Goal: Task Accomplishment & Management: Complete application form

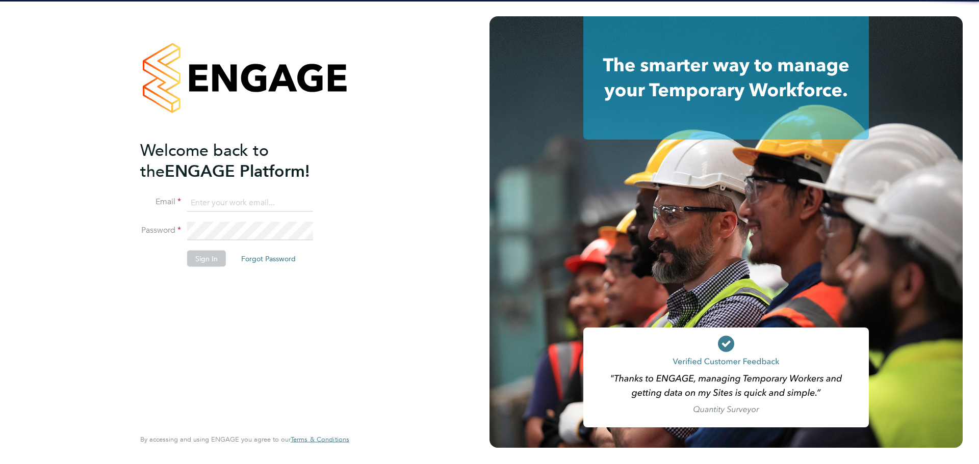
type input "lewis.saunders@randstadcpe.com"
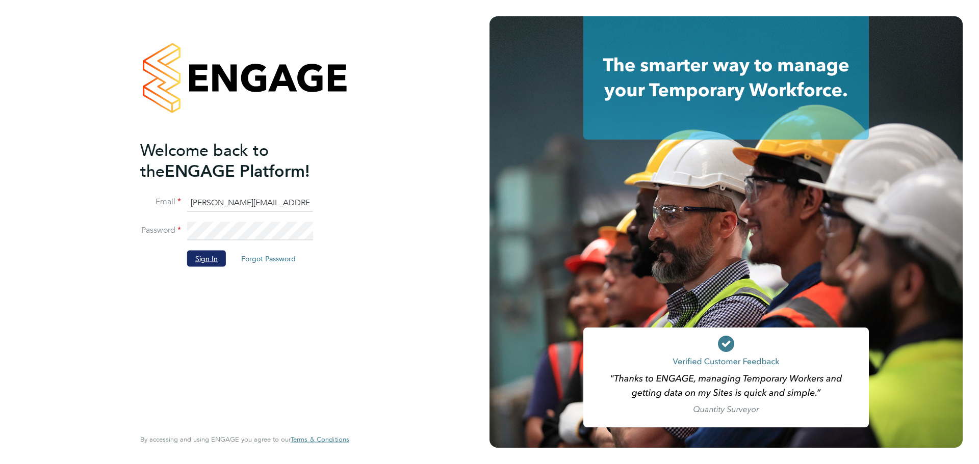
click at [208, 261] on button "Sign In" at bounding box center [206, 259] width 39 height 16
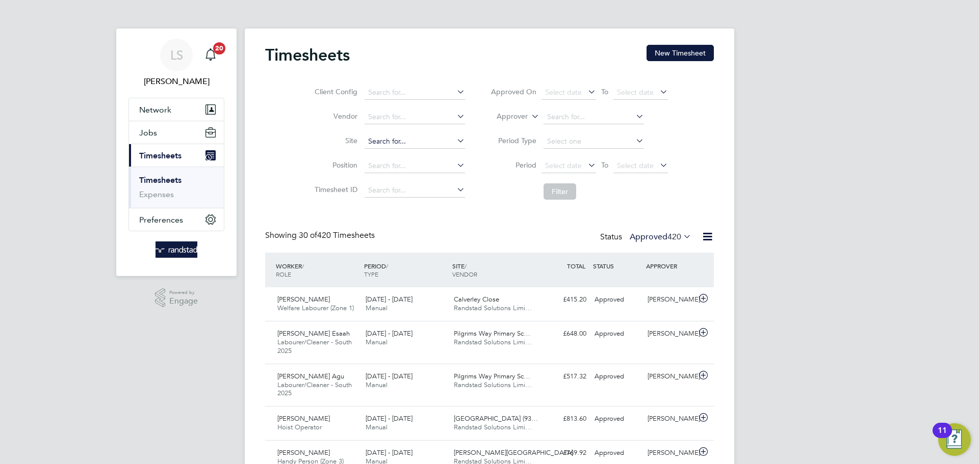
click at [376, 135] on input at bounding box center [414, 142] width 100 height 14
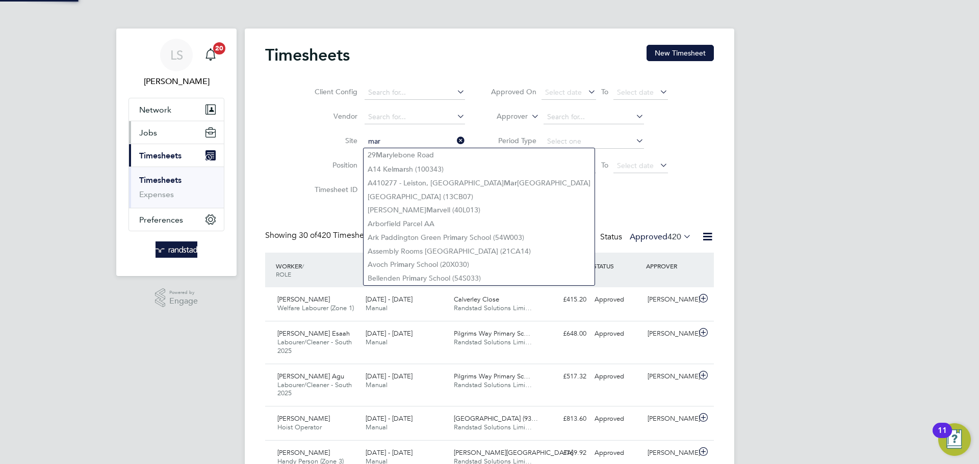
type input "mar"
click at [201, 137] on button "Jobs" at bounding box center [176, 132] width 95 height 22
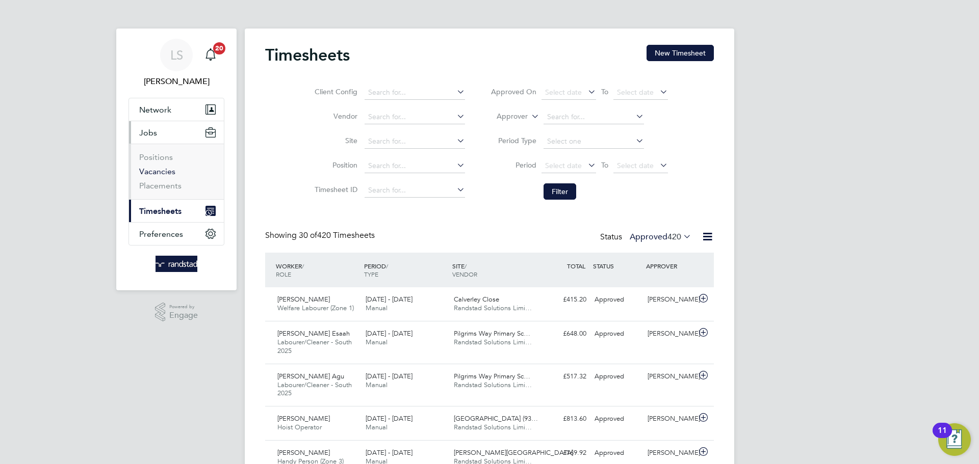
click at [165, 168] on link "Vacancies" at bounding box center [157, 172] width 36 height 10
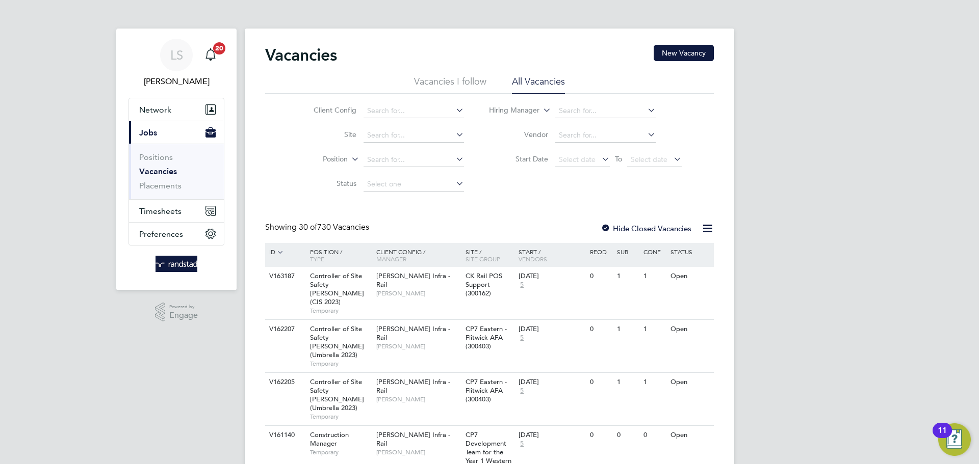
click at [407, 142] on li "Site" at bounding box center [381, 135] width 192 height 24
click at [403, 138] on input at bounding box center [413, 135] width 100 height 14
click at [410, 151] on li "Martello Lakes" at bounding box center [412, 150] width 101 height 14
type input "[PERSON_NAME][GEOGRAPHIC_DATA]"
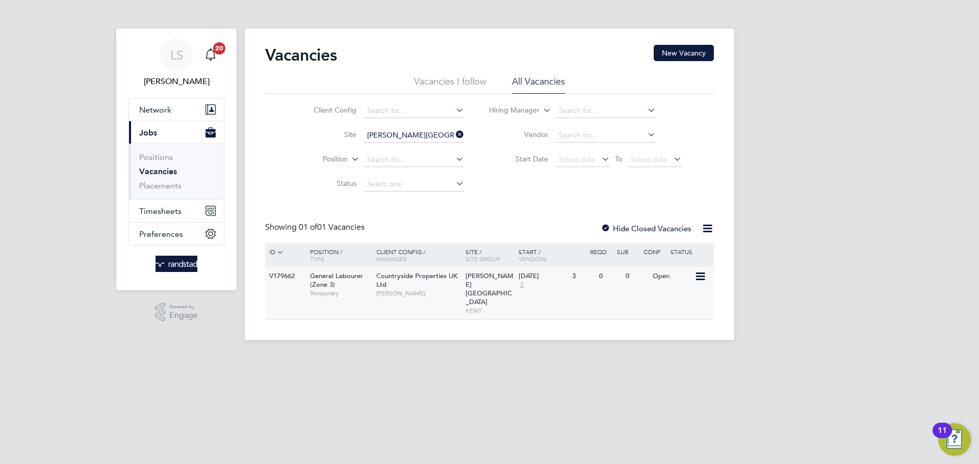
click at [589, 278] on div "3" at bounding box center [582, 276] width 27 height 19
click at [444, 280] on span "Countryside Properties UK Ltd" at bounding box center [416, 280] width 81 height 17
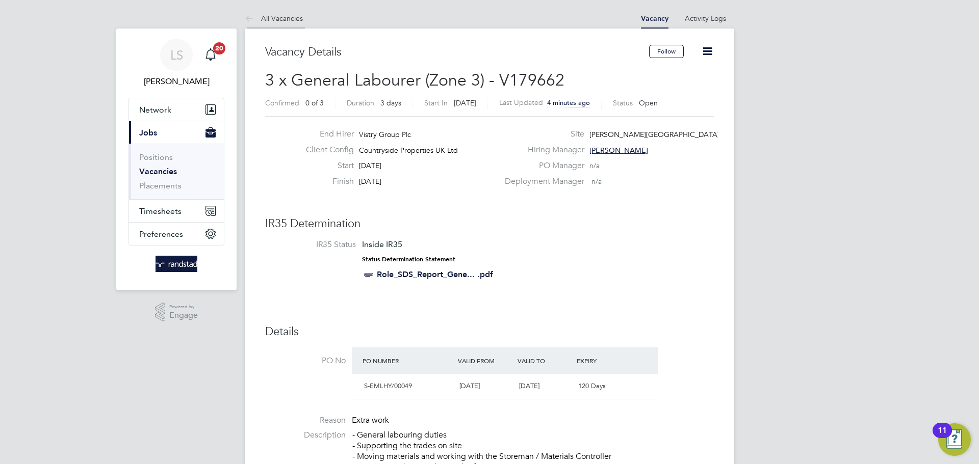
click at [257, 18] on link "All Vacancies" at bounding box center [274, 18] width 58 height 9
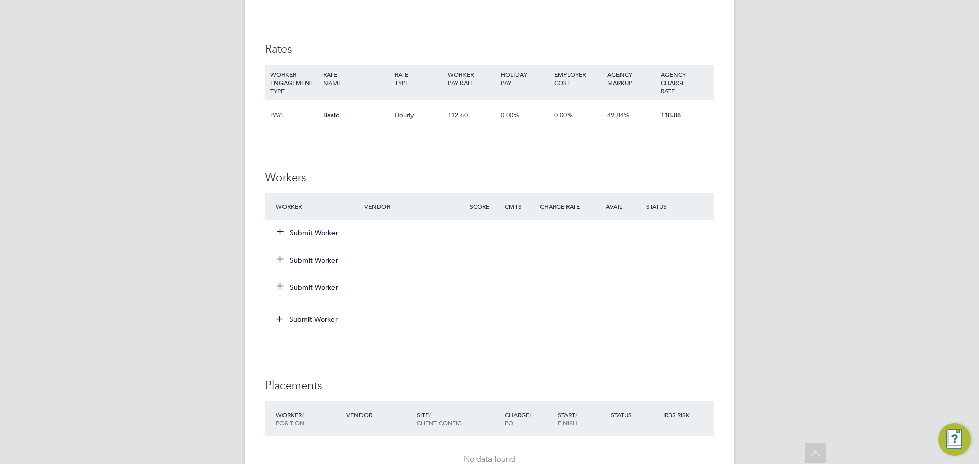
click at [289, 237] on button "Submit Worker" at bounding box center [307, 233] width 61 height 10
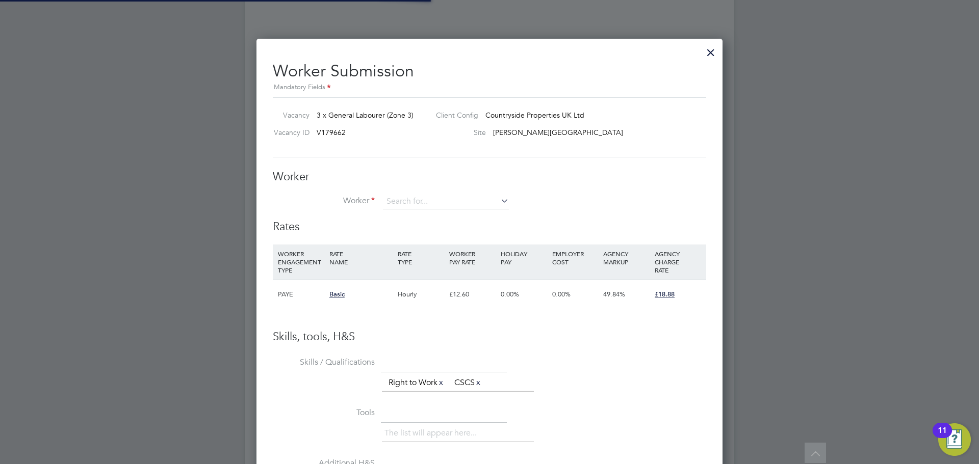
scroll to position [630, 466]
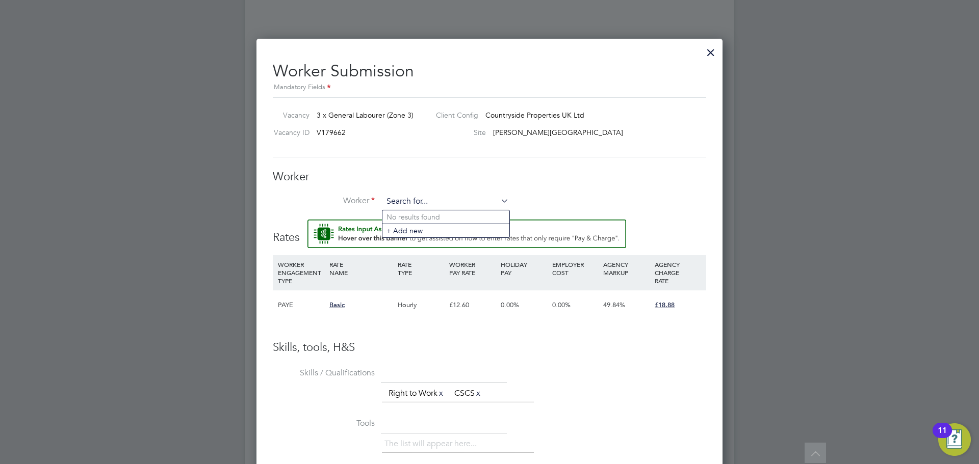
click at [398, 199] on input at bounding box center [446, 201] width 126 height 15
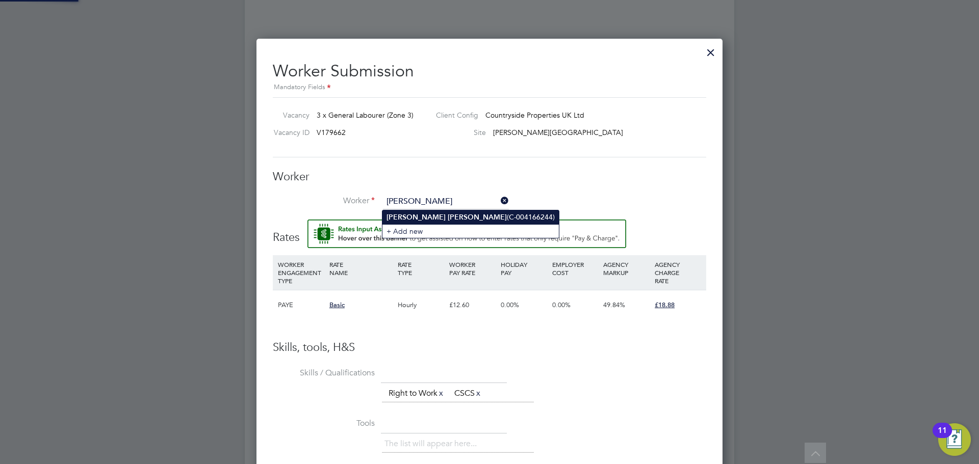
click at [390, 221] on b "[PERSON_NAME]" at bounding box center [415, 217] width 59 height 9
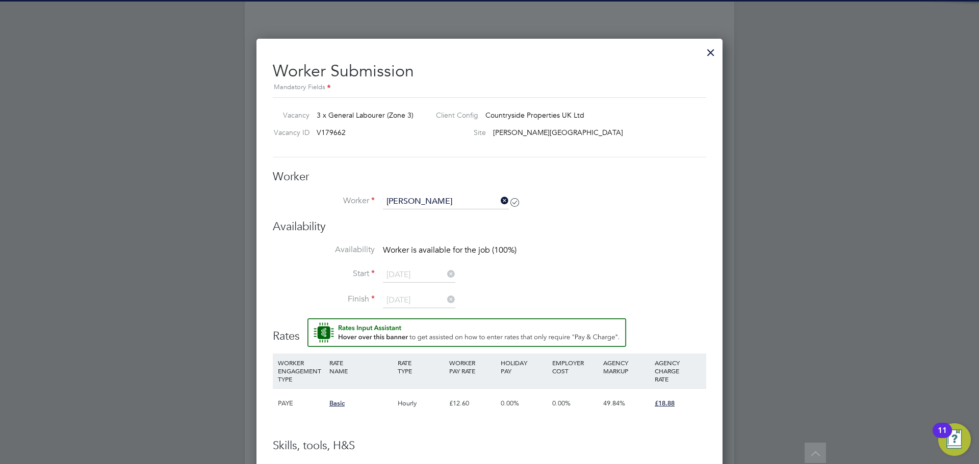
type input "[PERSON_NAME] (C-004166244)"
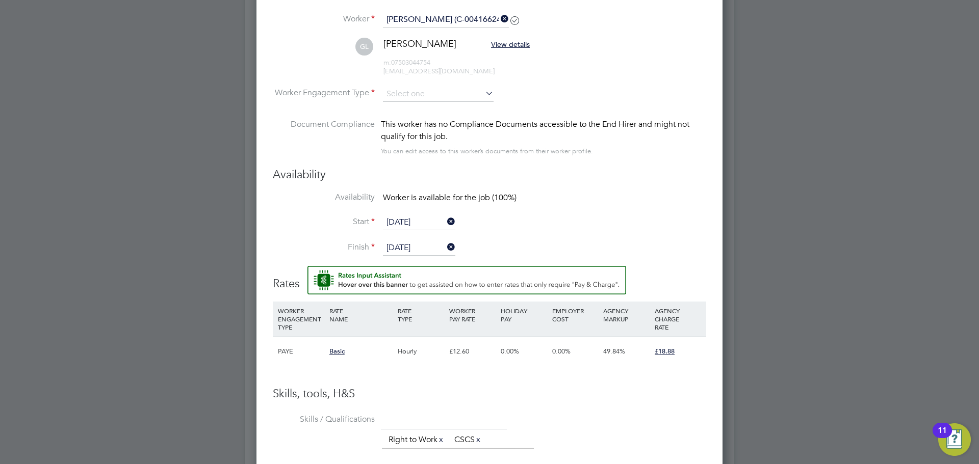
scroll to position [660, 0]
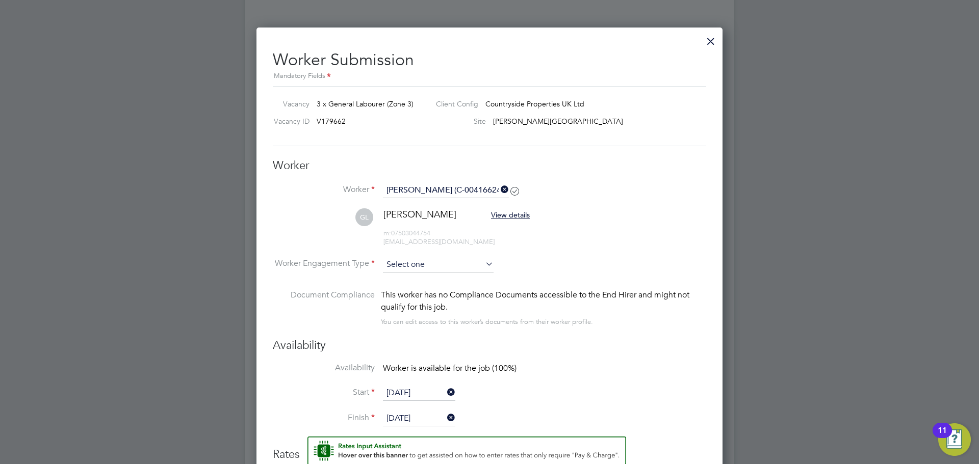
click at [392, 263] on input at bounding box center [438, 264] width 111 height 15
click at [396, 289] on li "PAYE" at bounding box center [438, 292] width 112 height 13
type input "PAYE"
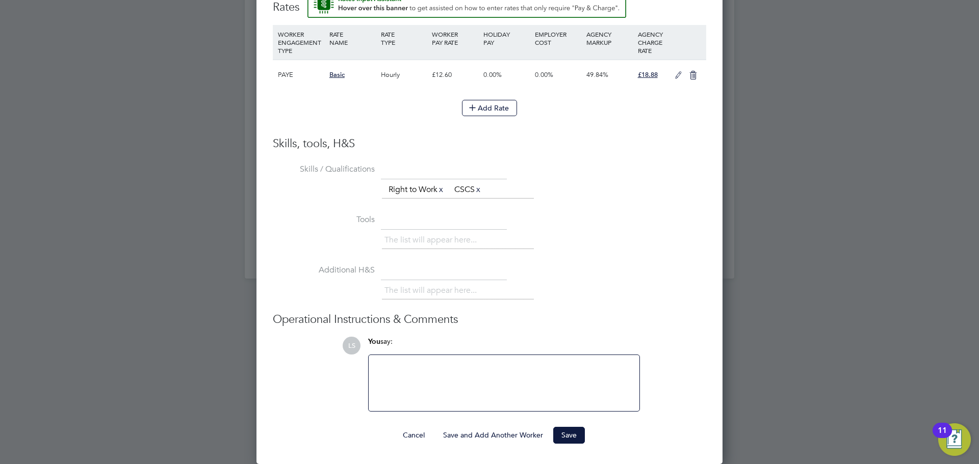
click at [676, 71] on icon at bounding box center [678, 75] width 13 height 8
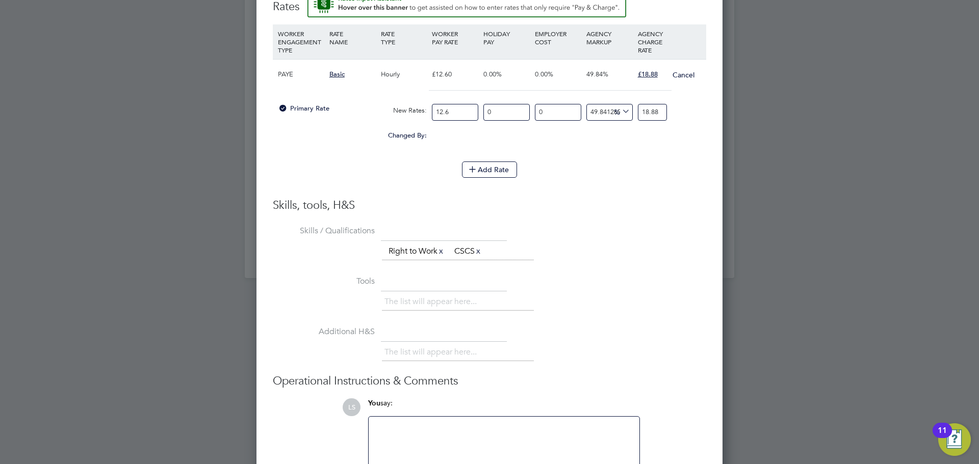
click at [454, 110] on input "12.6" at bounding box center [455, 112] width 46 height 17
type input "1"
type input "1.4984126984126984"
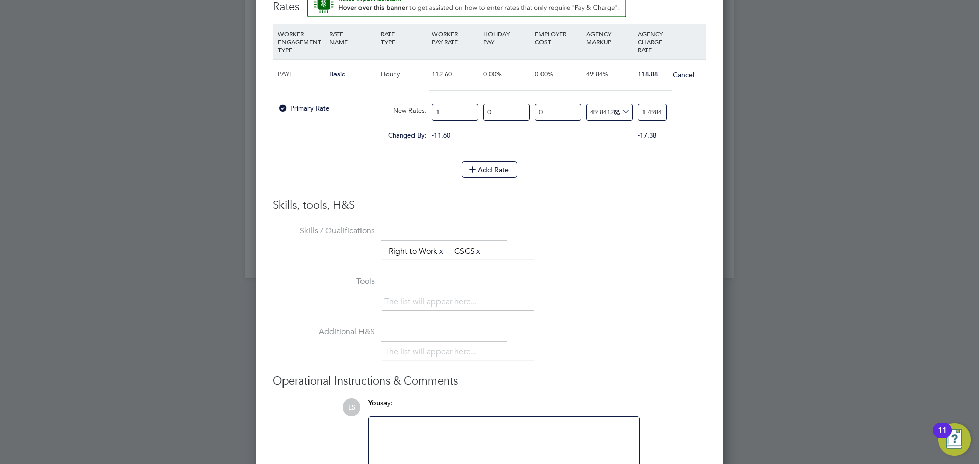
type input "13"
type input "19.479365079365078"
type input "13.6"
type input "20.3784126984127"
type input "13.68"
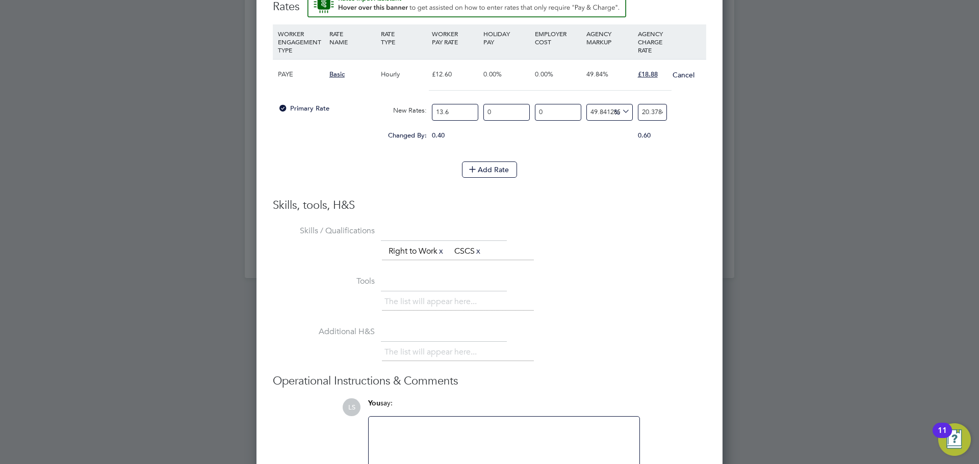
type input "20.498285714285714"
type input "13.68"
click at [653, 116] on input "20.498285714285714" at bounding box center [652, 112] width 29 height 17
type input "1"
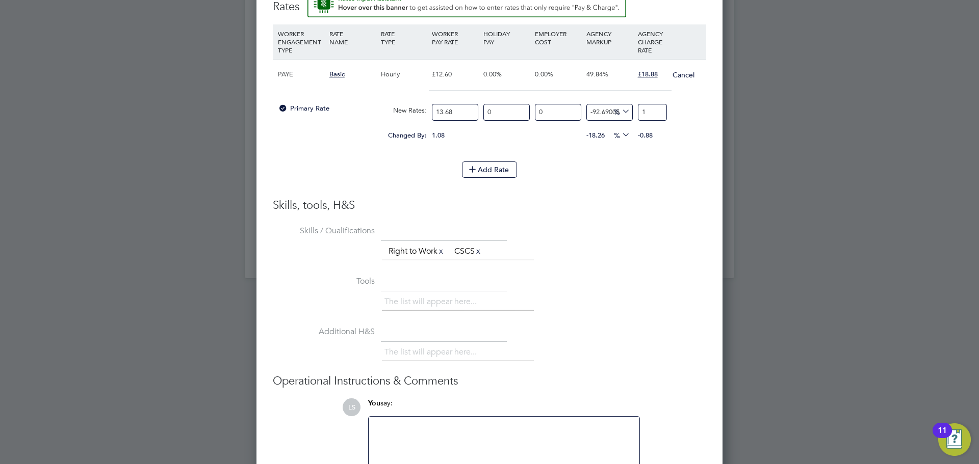
type input "31.57894736842105"
type input "18"
type input "37.42690058479532"
type input "18.8"
type input "38.01169590643275"
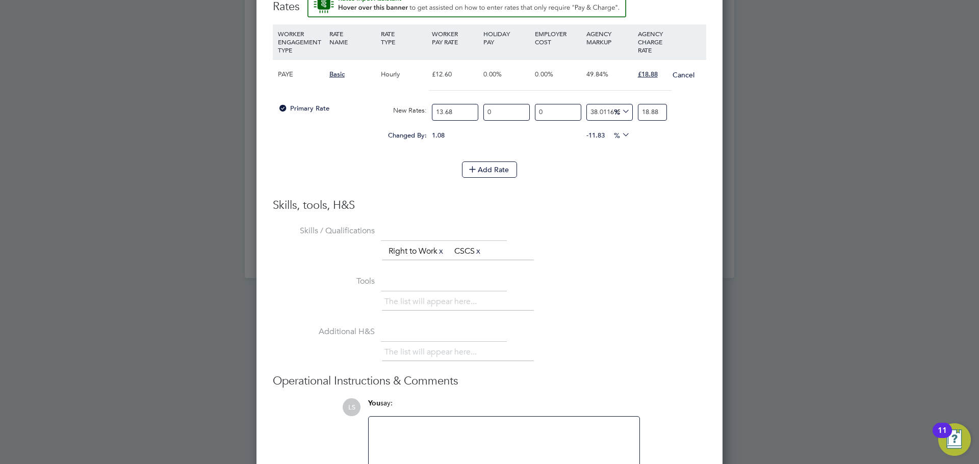
type input "18.88"
click at [614, 223] on div "Skills, tools, H&S Skills / Qualifications The list will appear here... Right t…" at bounding box center [489, 336] width 433 height 276
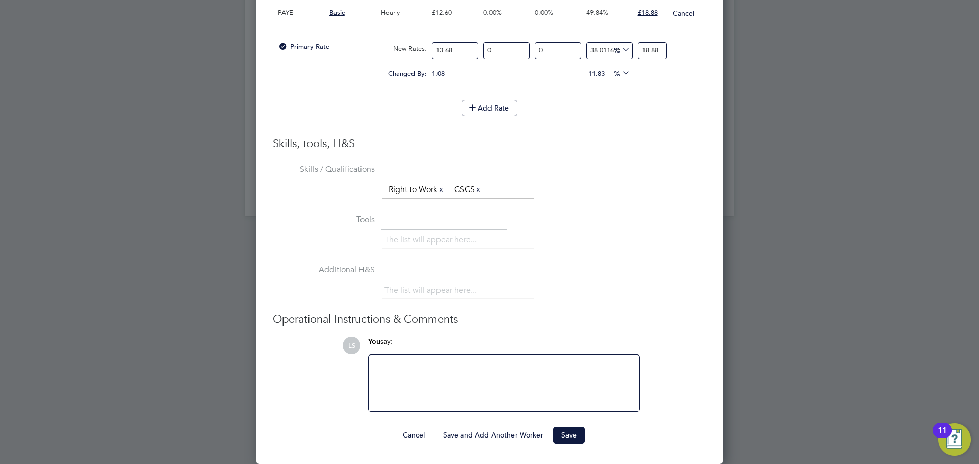
click at [580, 427] on ng-form "Worker Worker [PERSON_NAME] (C-004166244) GL [PERSON_NAME] View details m: 0750…" at bounding box center [489, 46] width 433 height 795
click at [580, 429] on button "Save" at bounding box center [569, 435] width 32 height 16
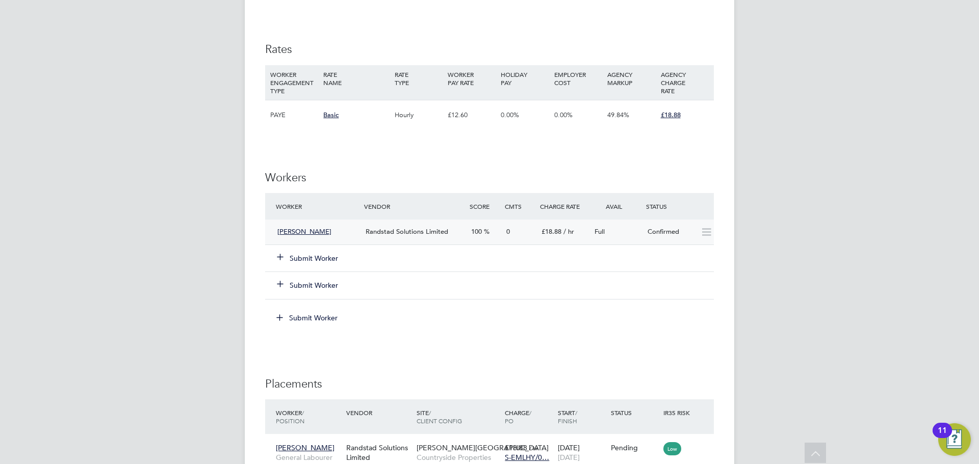
click at [626, 241] on div "[PERSON_NAME] Randstad Solutions Limited 100 0 £18.88 / hr Full Confirmed" at bounding box center [489, 232] width 449 height 25
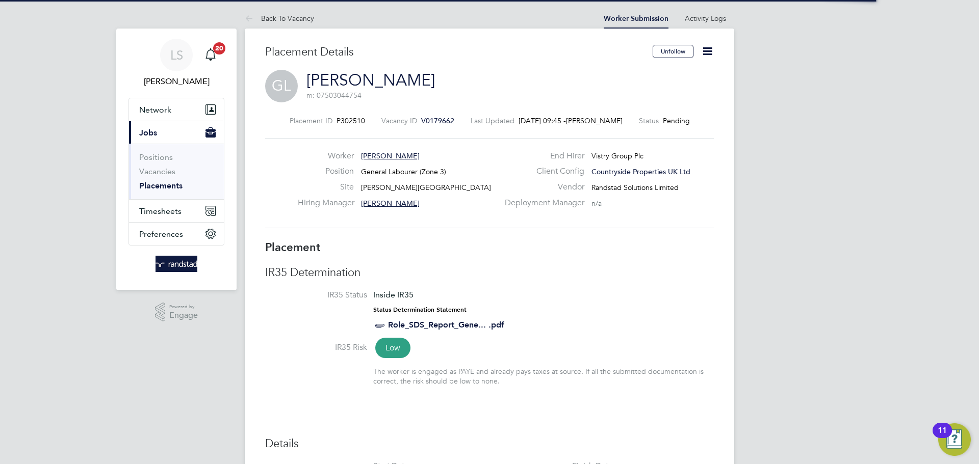
click at [703, 55] on icon at bounding box center [707, 51] width 13 height 13
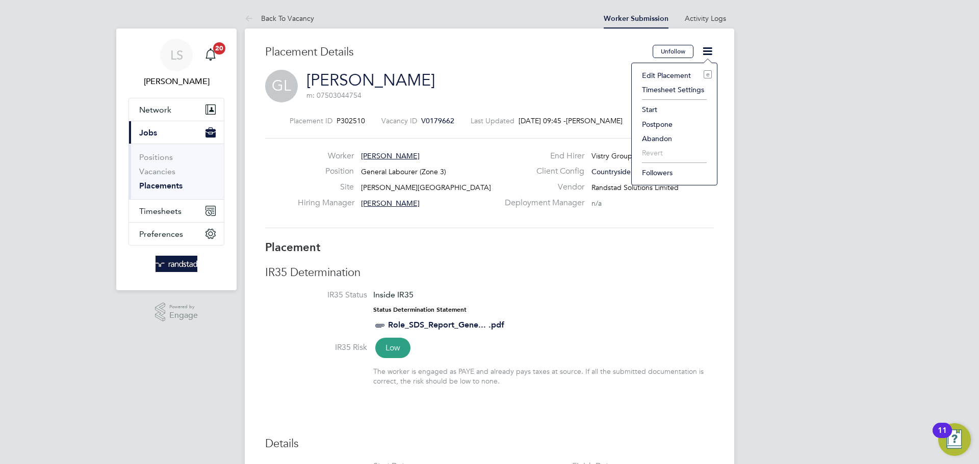
click at [651, 107] on li "Start" at bounding box center [674, 109] width 75 height 14
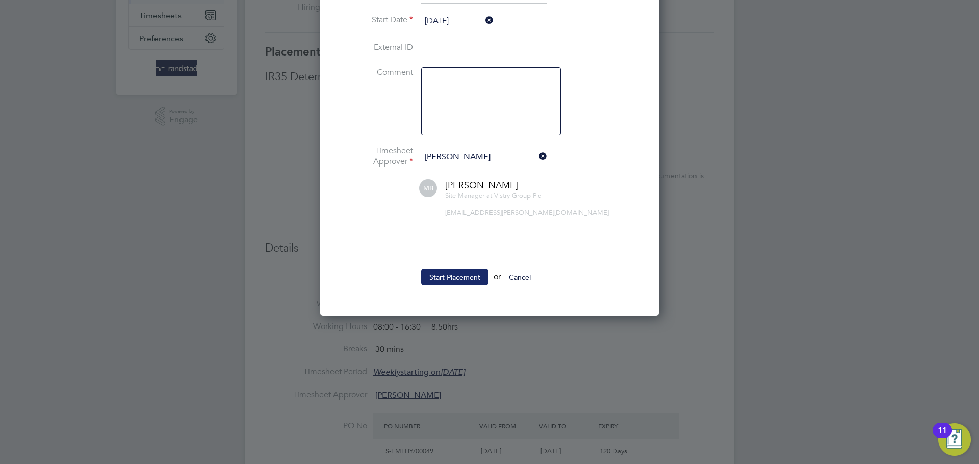
click at [451, 274] on button "Start Placement" at bounding box center [454, 277] width 67 height 16
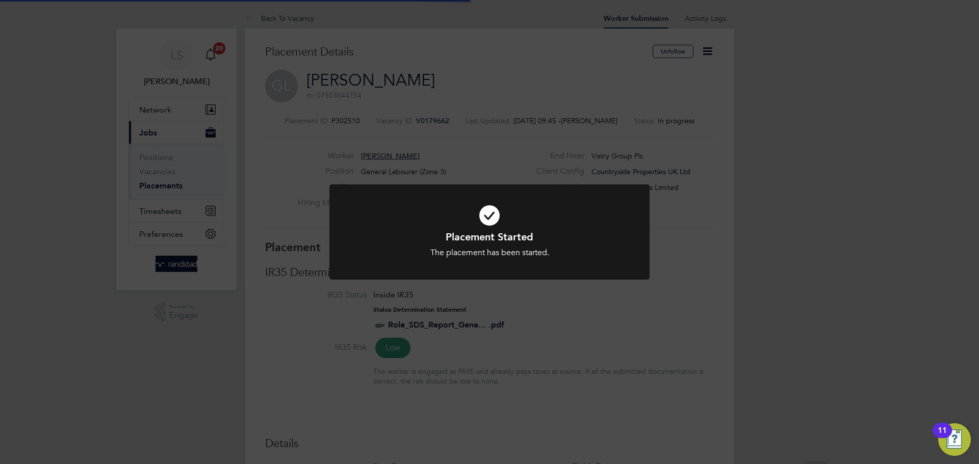
click at [249, 51] on div "Placement Started The placement has been started. Cancel Okay" at bounding box center [489, 232] width 979 height 464
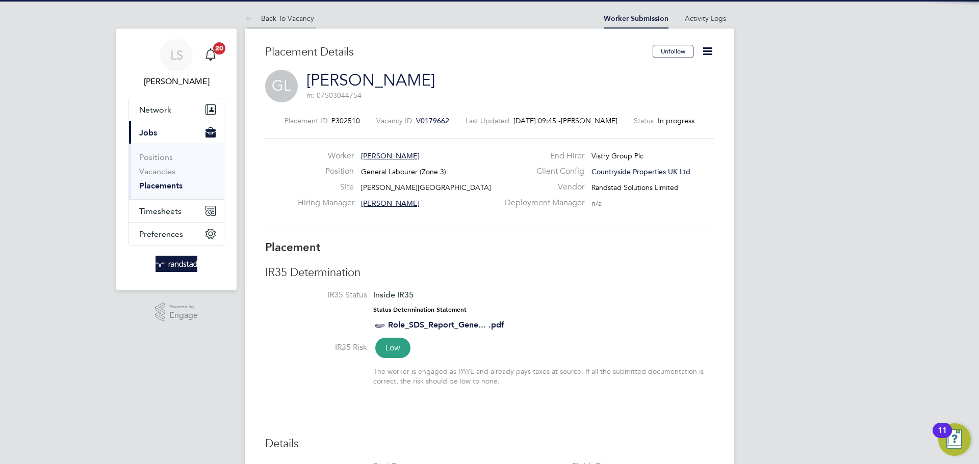
click at [259, 20] on link "Back To Vacancy" at bounding box center [279, 18] width 69 height 9
